Goal: Task Accomplishment & Management: Manage account settings

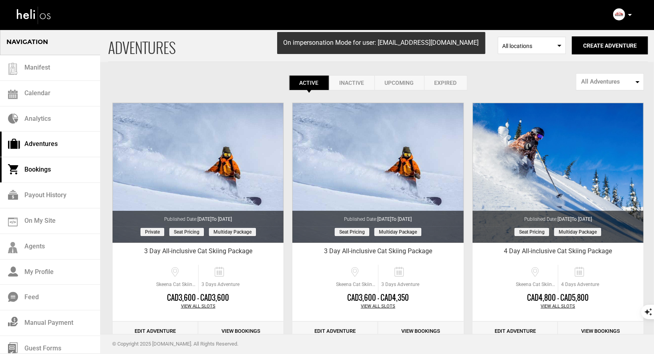
click at [37, 169] on link "Bookings" at bounding box center [50, 170] width 100 height 26
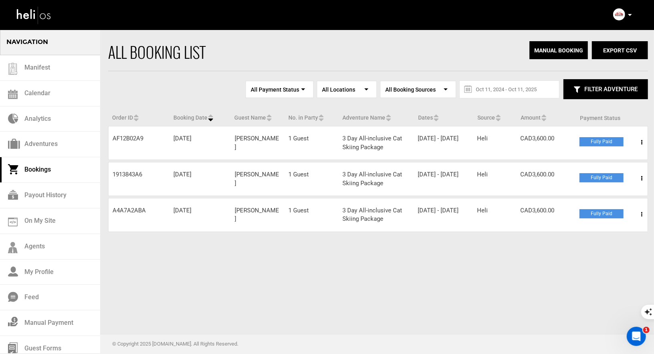
drag, startPoint x: 276, startPoint y: 136, endPoint x: 227, endPoint y: 140, distance: 49.0
click at [227, 140] on div "Order ID AF12B02A9 Booking Date [DATE] Guest Name [PERSON_NAME] No. in Party 1 …" at bounding box center [377, 143] width 539 height 34
copy div "Guest Name [PERSON_NAME]"
